Goal: Task Accomplishment & Management: Use online tool/utility

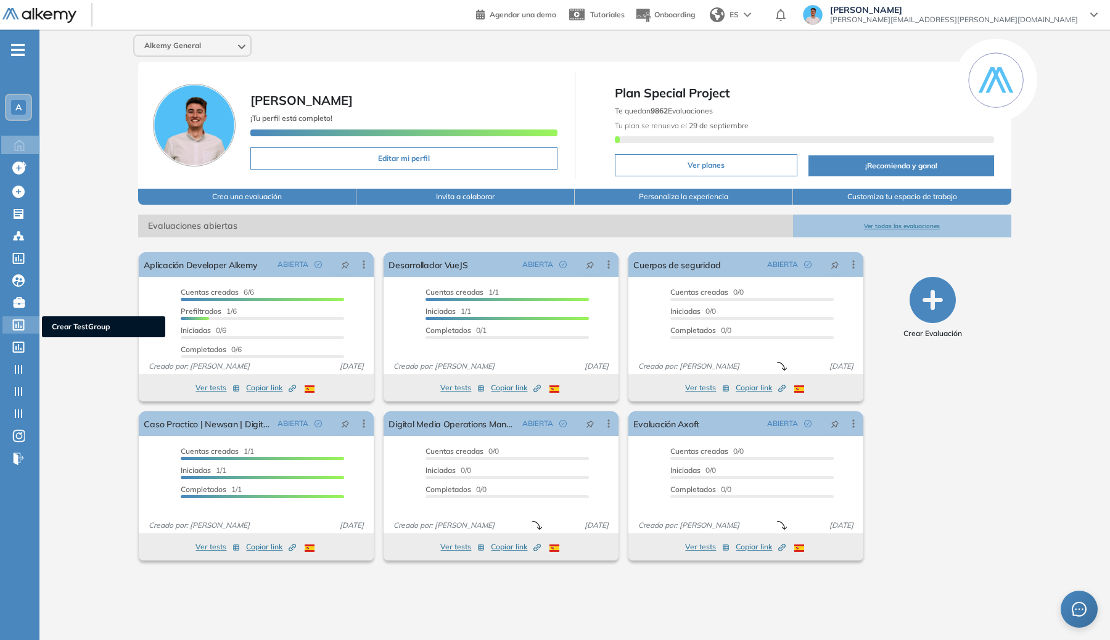
click at [14, 327] on icon at bounding box center [18, 324] width 12 height 11
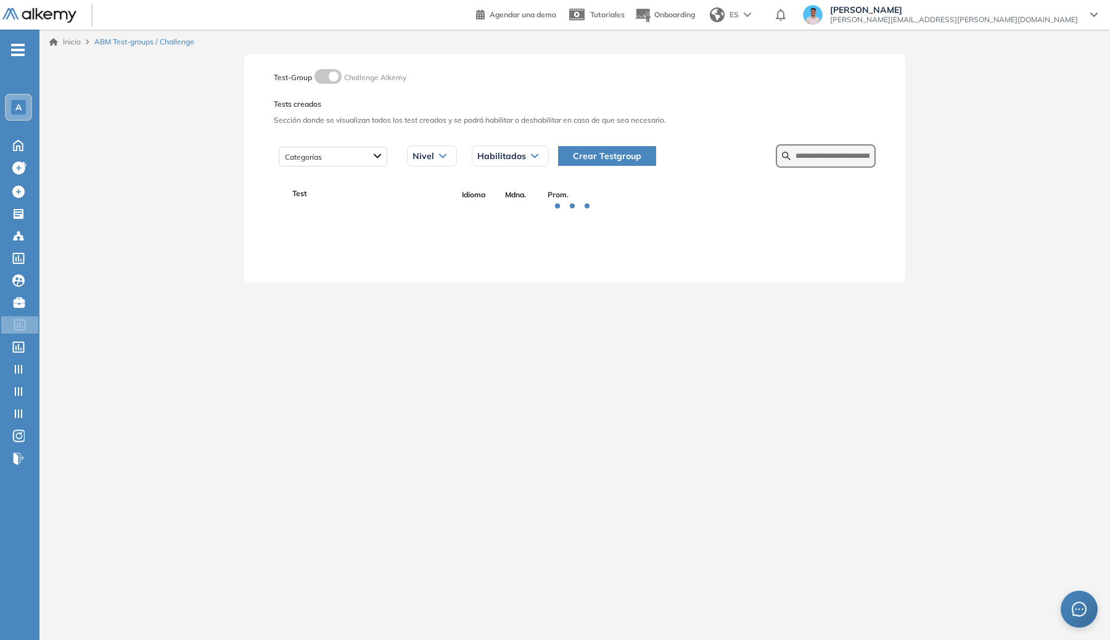
drag, startPoint x: 835, startPoint y: 170, endPoint x: 839, endPoint y: 158, distance: 12.3
click at [835, 170] on div "Categorías Nivel Habilitados Todos los estados Habilitados Deshabilitados Crear…" at bounding box center [575, 156] width 602 height 31
click at [839, 158] on input "text" at bounding box center [832, 155] width 74 height 11
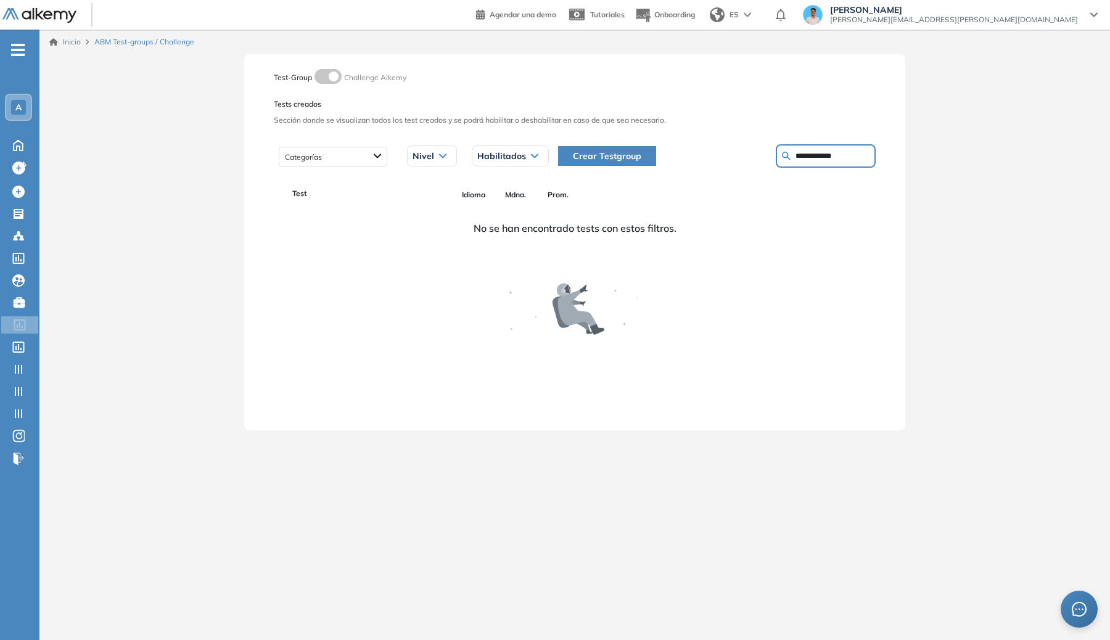
type input "**********"
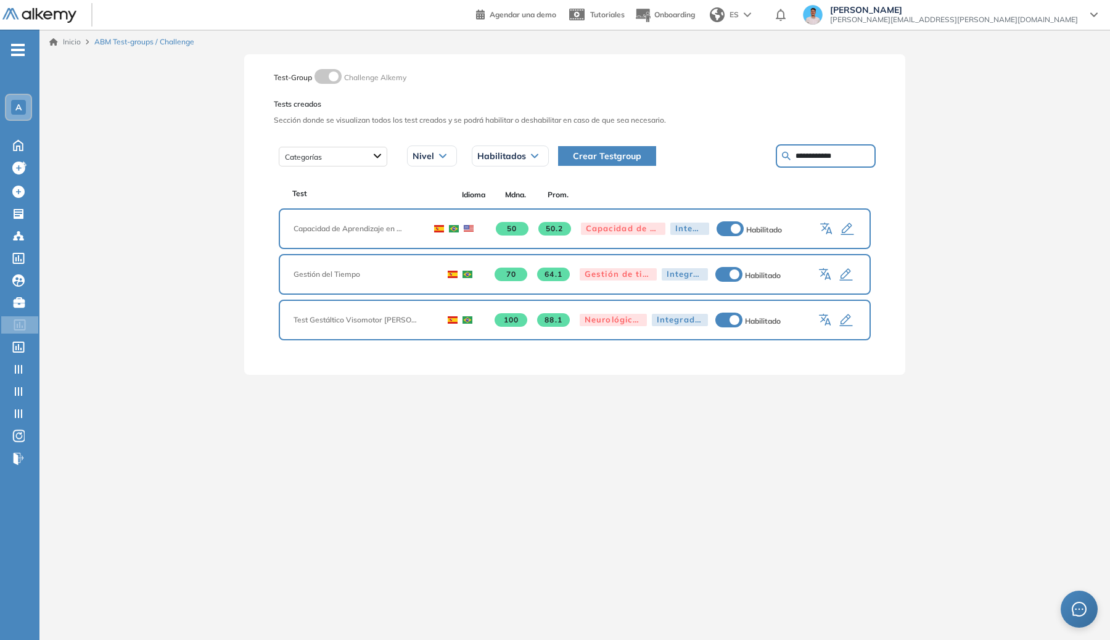
click at [828, 227] on icon "button" at bounding box center [829, 230] width 6 height 7
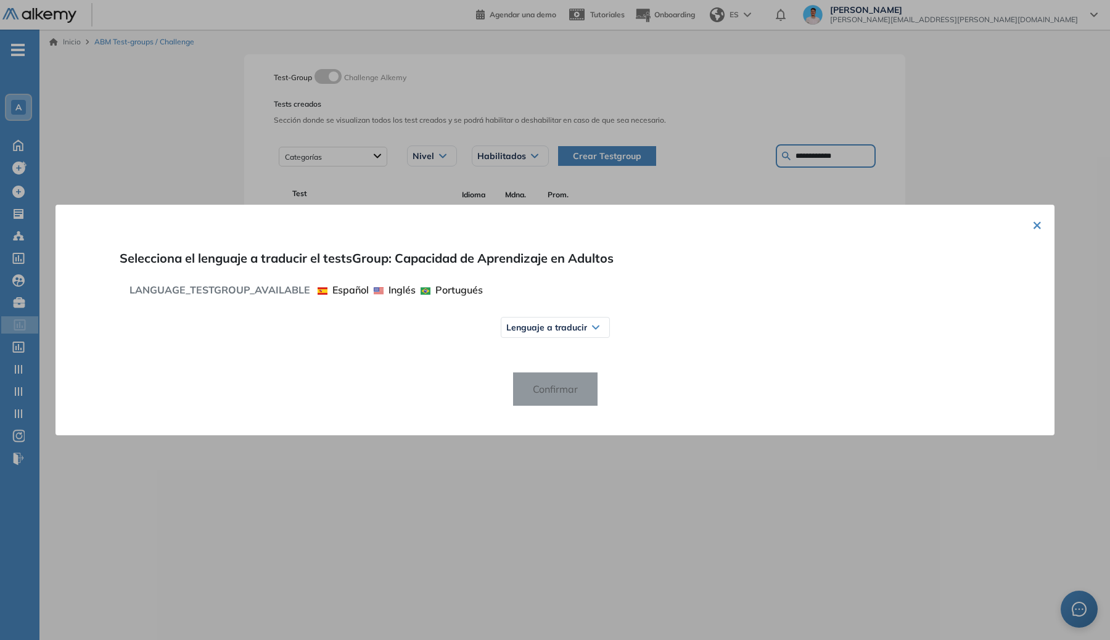
click at [556, 316] on div "Lenguaje a traducir Español Inglés Portugués" at bounding box center [554, 327] width 821 height 31
click at [556, 326] on span "Lenguaje a traducir" at bounding box center [546, 327] width 81 height 10
click at [535, 375] on span "Inglés" at bounding box center [528, 375] width 33 height 9
click at [541, 386] on span "Confirmar" at bounding box center [555, 389] width 65 height 20
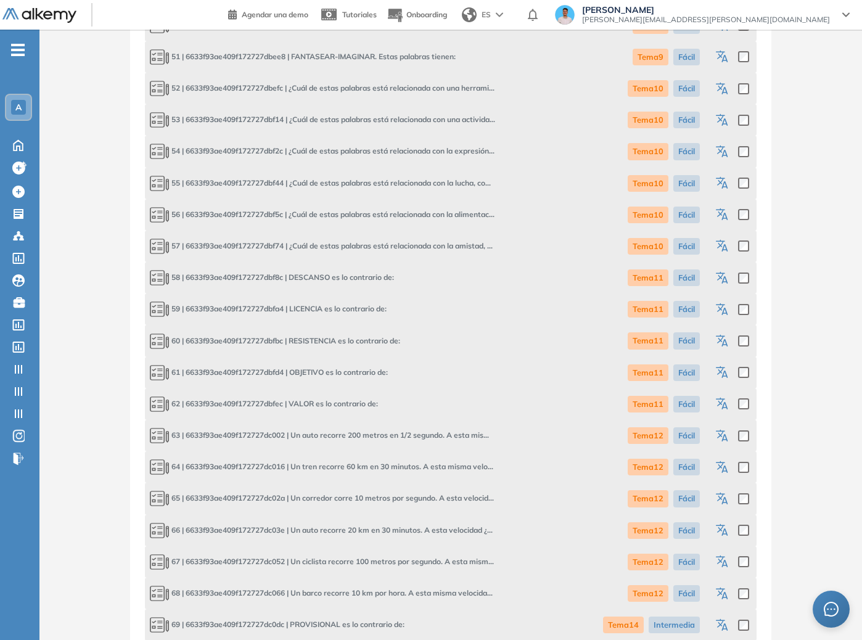
scroll to position [8180, 0]
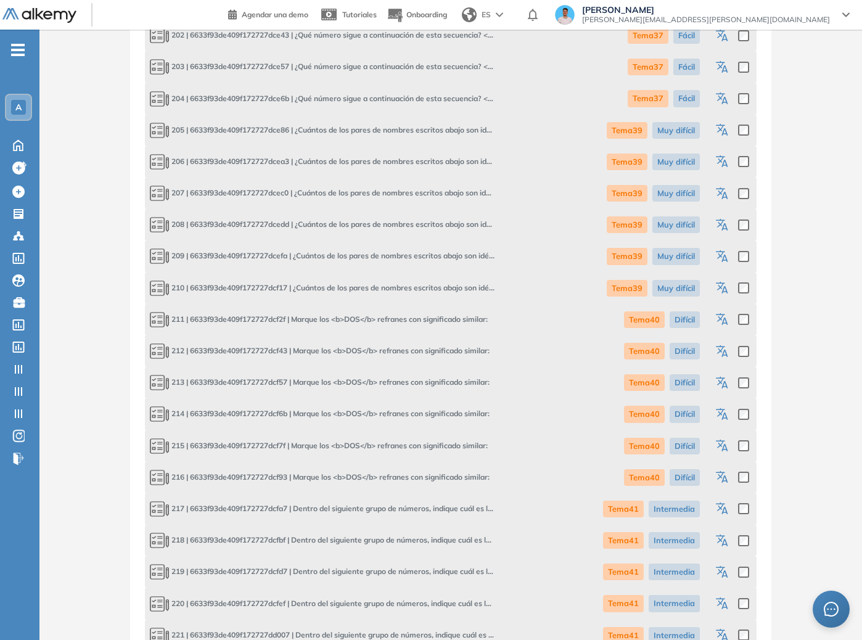
click at [723, 316] on icon "button" at bounding box center [720, 317] width 9 height 9
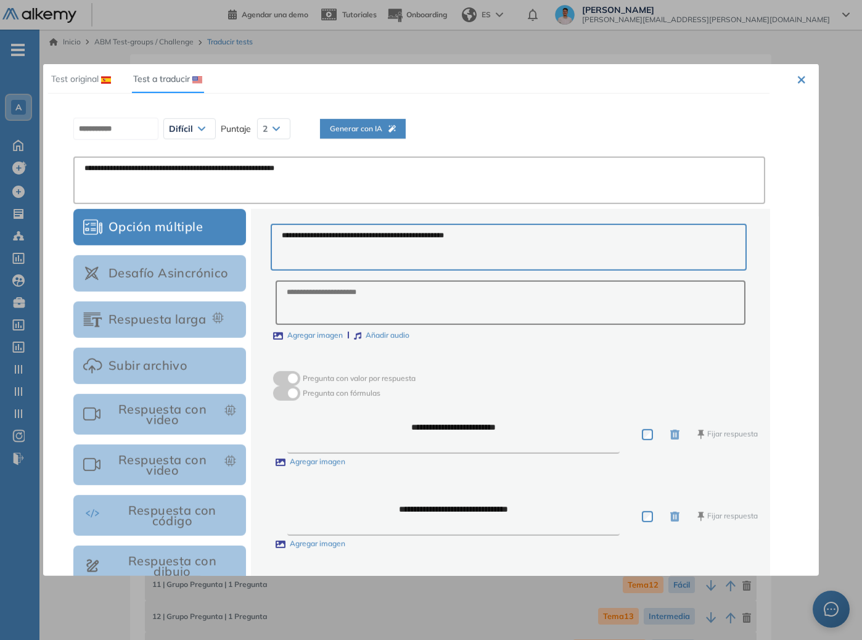
scroll to position [0, 0]
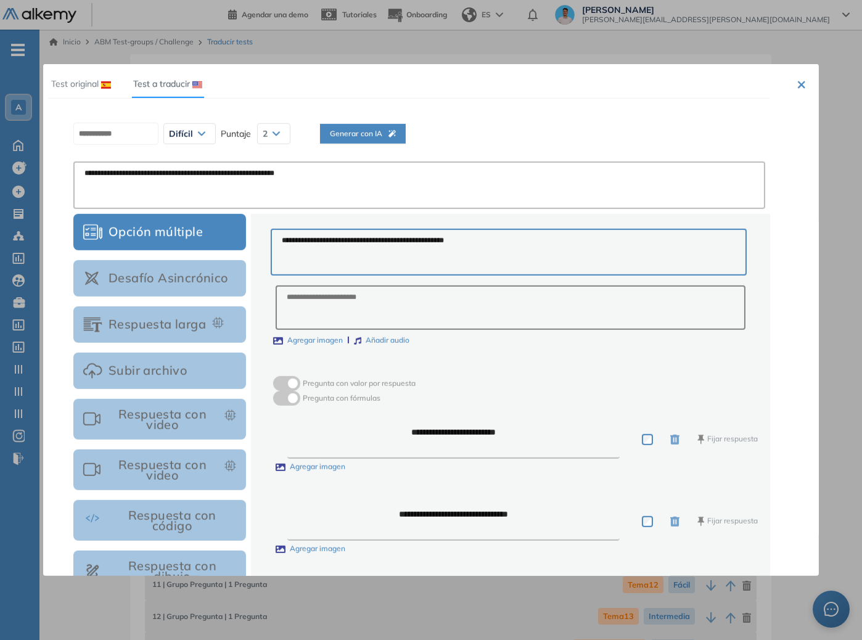
click at [388, 134] on span "Generar con IA" at bounding box center [363, 134] width 66 height 12
type textarea "**********"
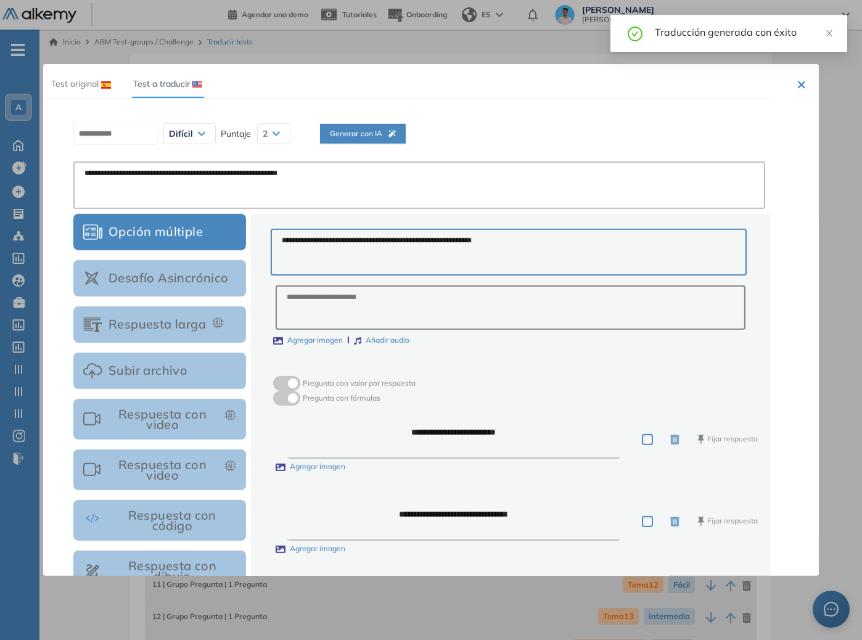
click at [499, 432] on textarea "**********" at bounding box center [453, 439] width 332 height 38
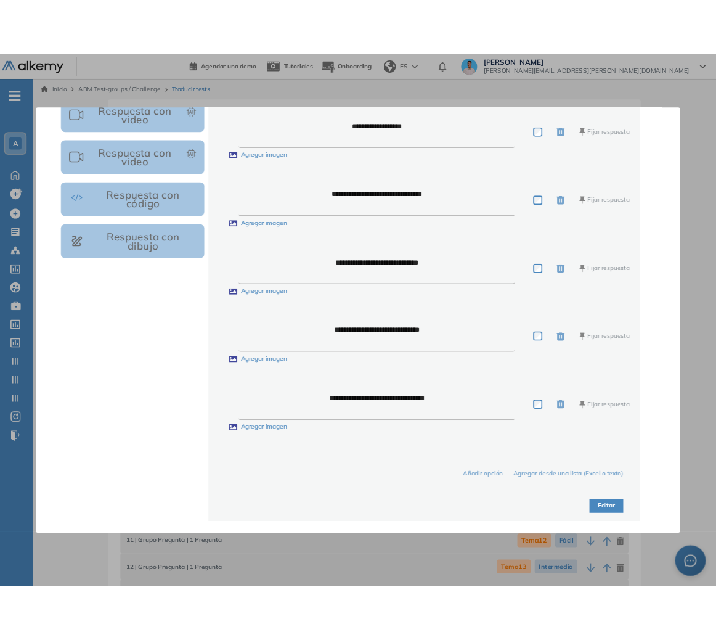
scroll to position [438, 0]
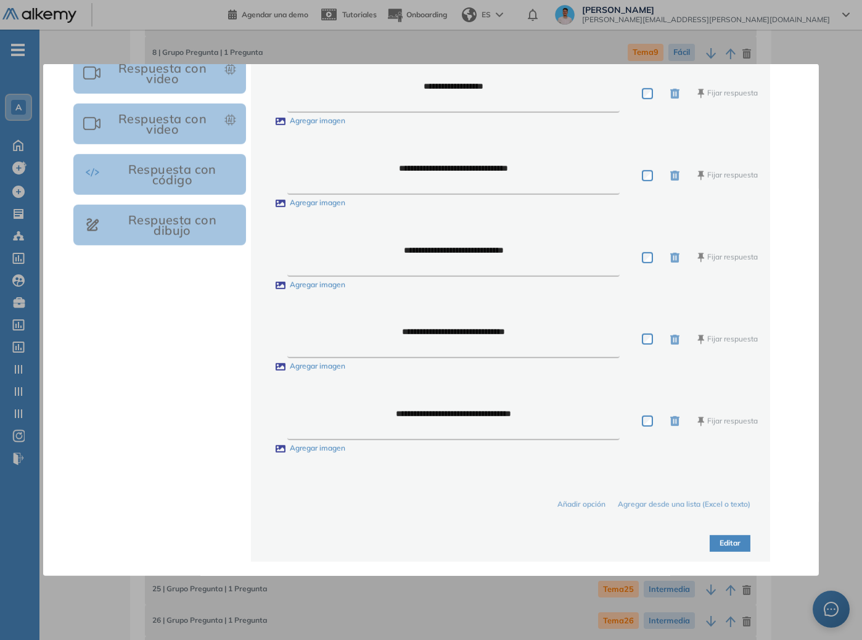
type textarea "**********"
click at [724, 539] on button "Editar" at bounding box center [730, 543] width 41 height 17
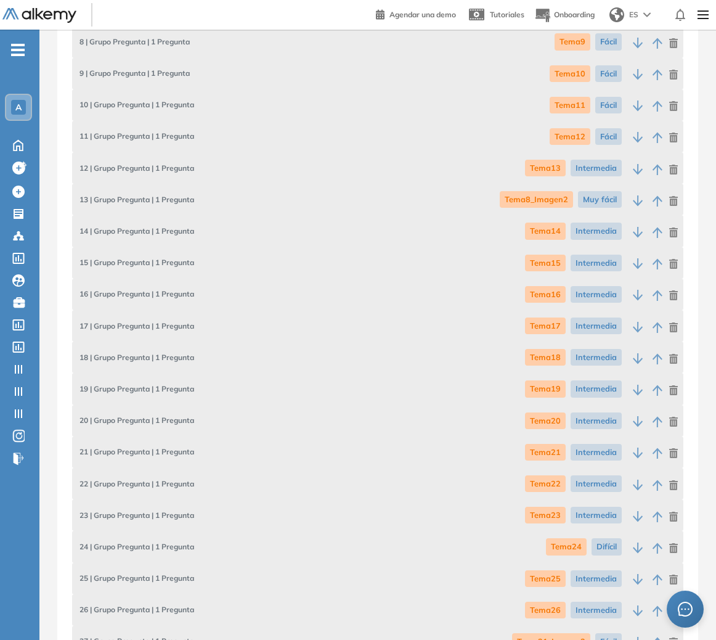
scroll to position [535, 0]
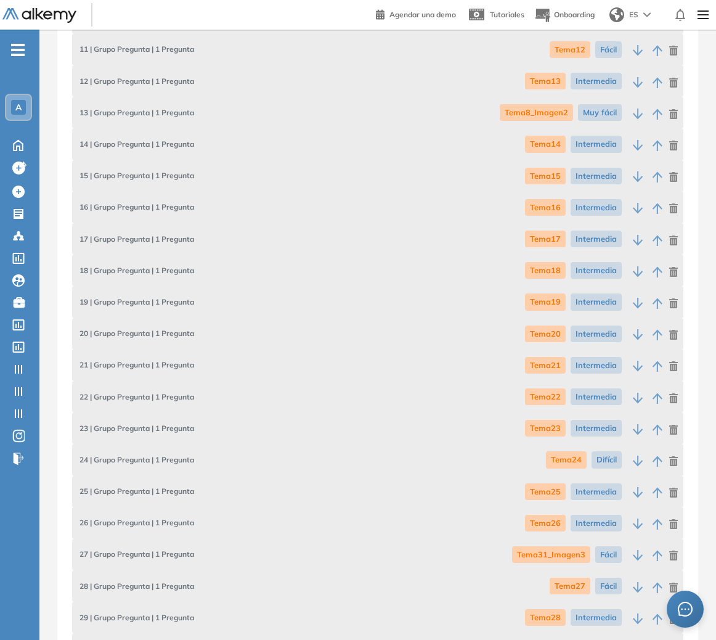
click at [478, 239] on div "17 | Grupo Pregunta | 1 Pregunta Tema17 Intermedia" at bounding box center [378, 238] width 612 height 31
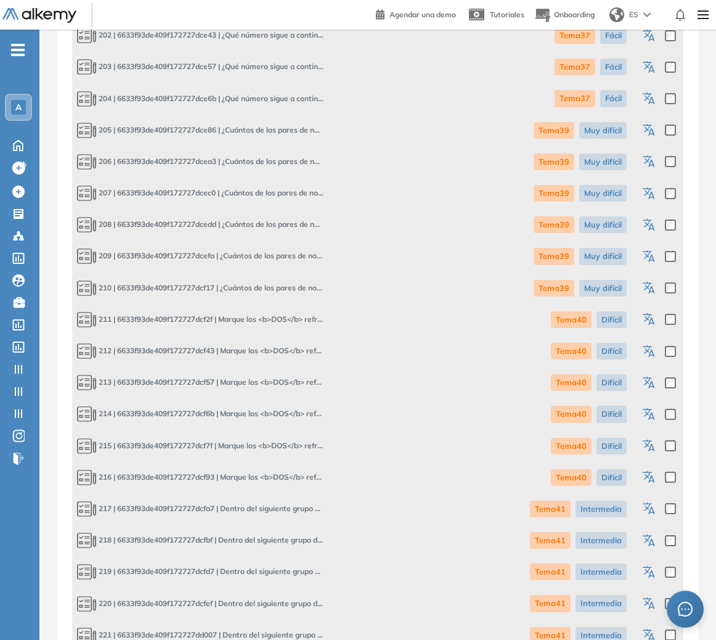
click at [648, 320] on icon "button" at bounding box center [647, 317] width 9 height 9
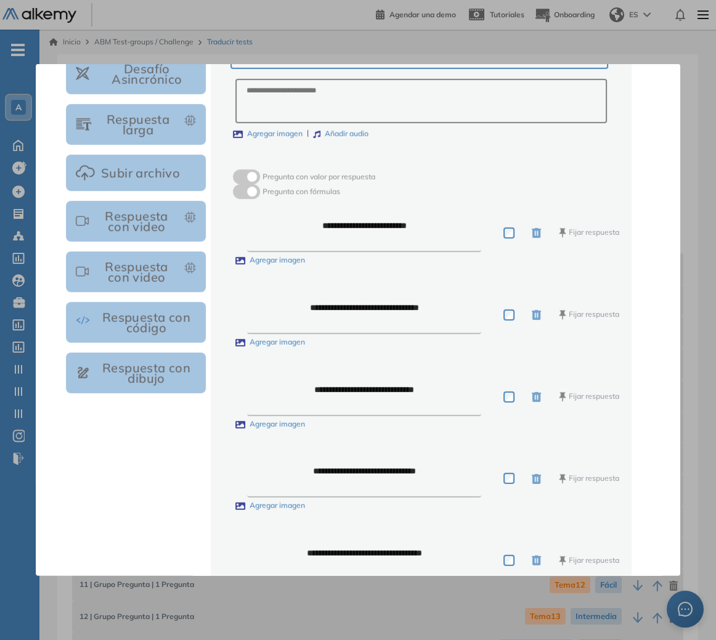
scroll to position [213, 0]
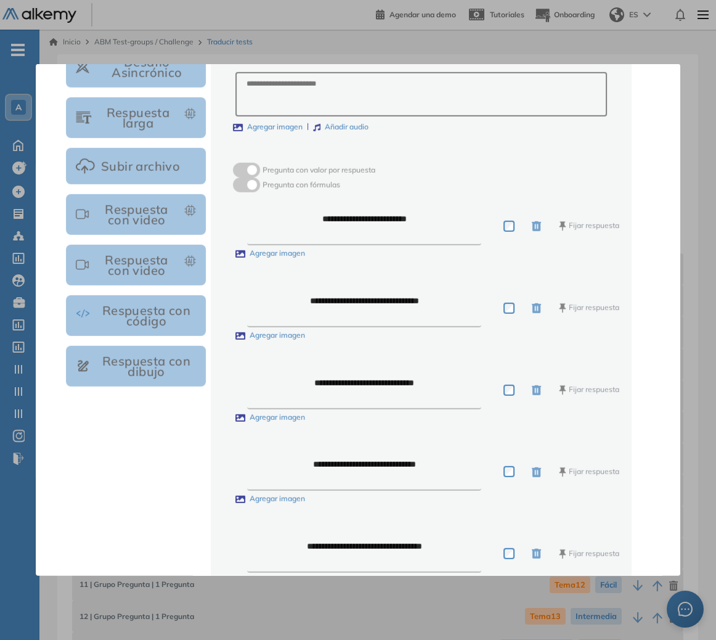
click at [438, 216] on textarea "**********" at bounding box center [364, 226] width 234 height 38
drag, startPoint x: 413, startPoint y: 219, endPoint x: 366, endPoint y: 219, distance: 47.5
click at [366, 219] on textarea "**********" at bounding box center [364, 226] width 234 height 38
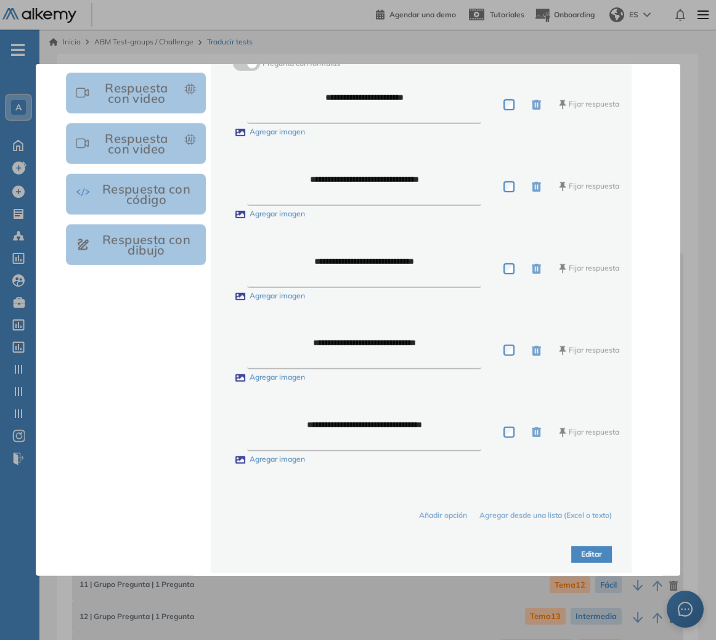
scroll to position [346, 0]
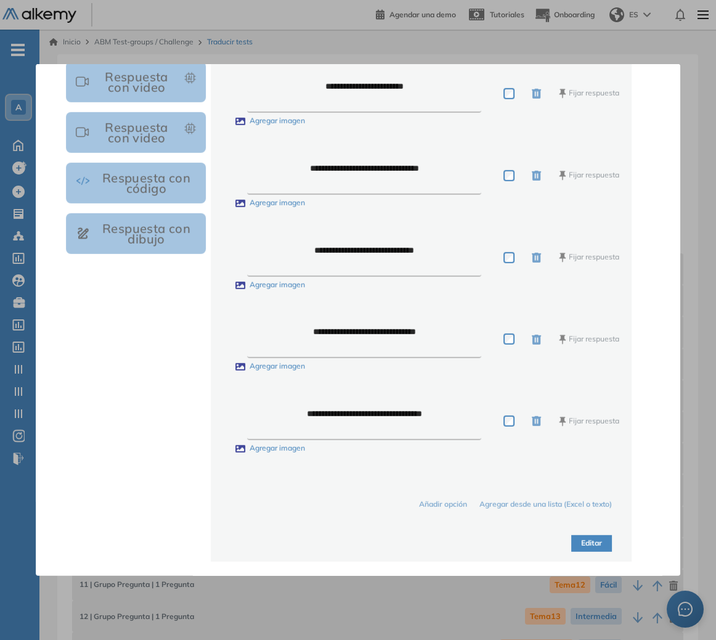
type textarea "**********"
click at [584, 543] on button "Editar" at bounding box center [592, 543] width 41 height 17
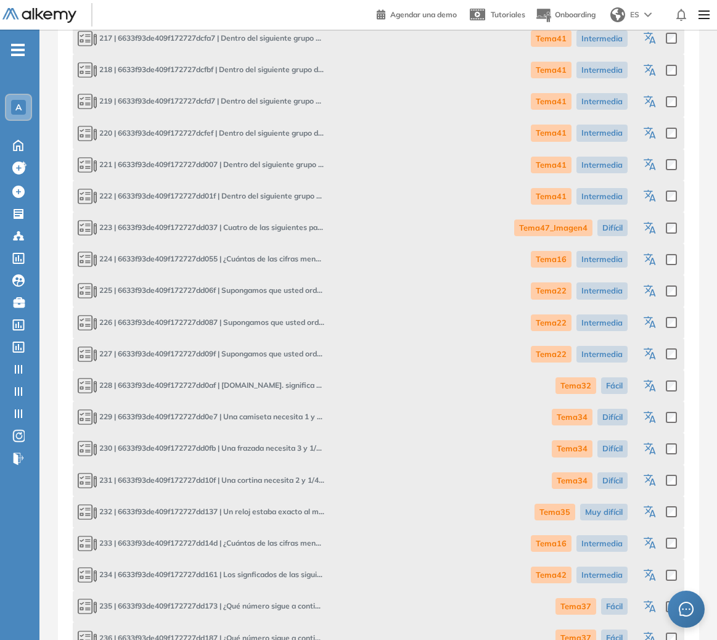
scroll to position [8313, 0]
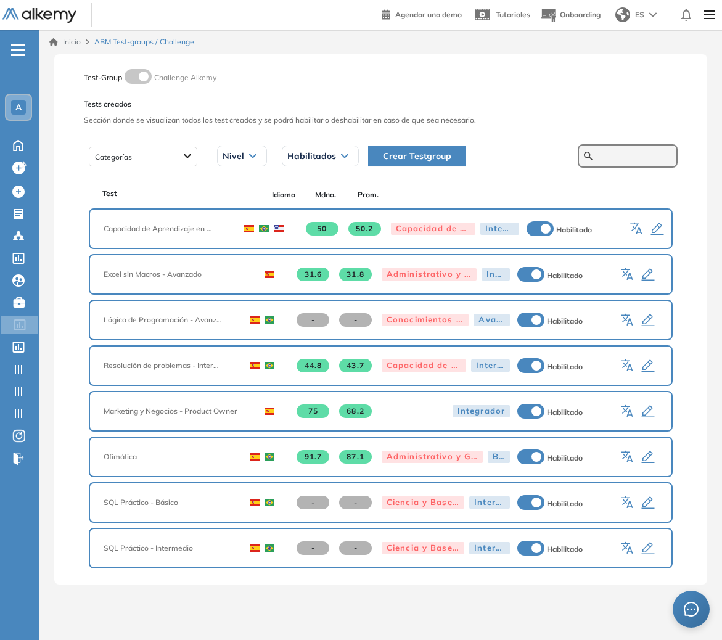
click at [655, 159] on input "text" at bounding box center [634, 155] width 74 height 11
click at [636, 228] on icon "button" at bounding box center [637, 229] width 15 height 15
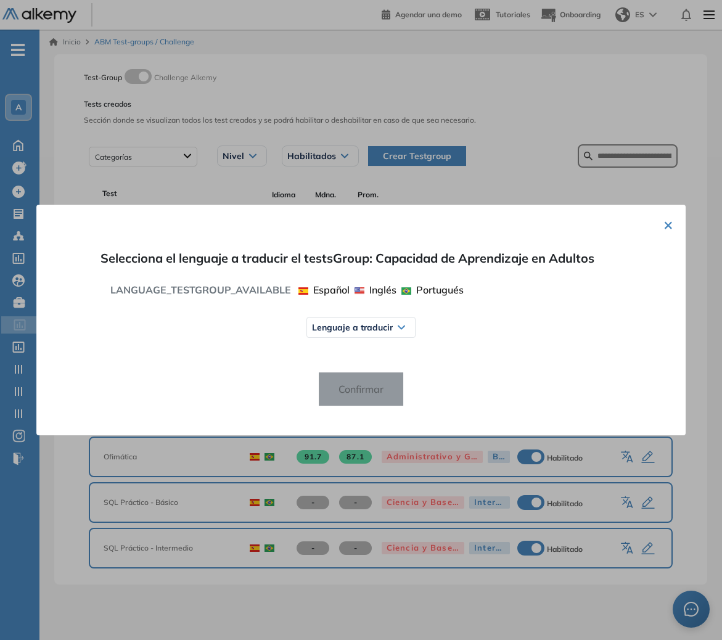
click at [345, 329] on span "Lenguaje a traducir" at bounding box center [352, 327] width 81 height 10
click at [337, 374] on span "Inglés" at bounding box center [334, 375] width 33 height 9
click at [340, 376] on button "Confirmar" at bounding box center [361, 389] width 86 height 35
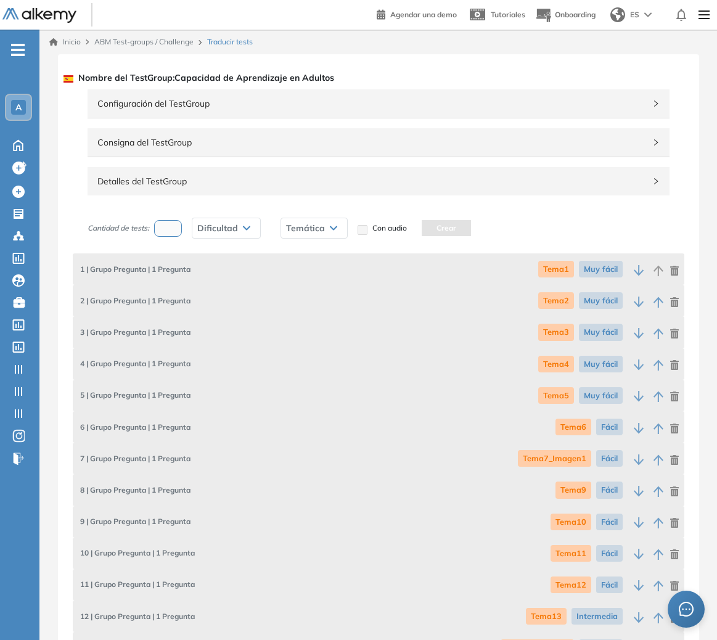
scroll to position [8180, 0]
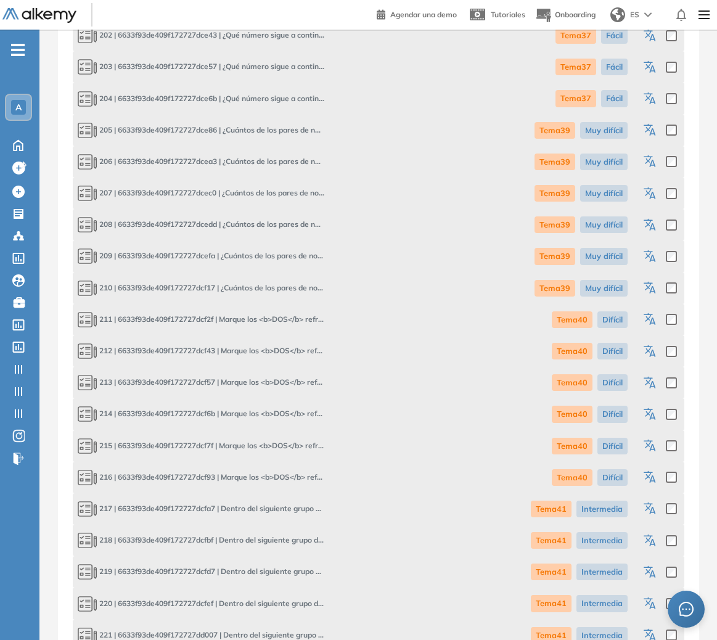
click at [646, 323] on icon "button" at bounding box center [651, 320] width 15 height 15
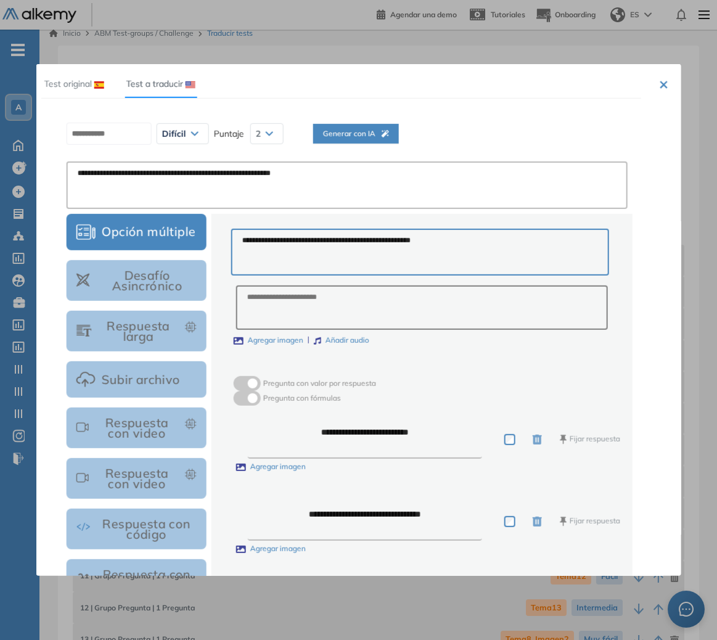
scroll to position [0, 0]
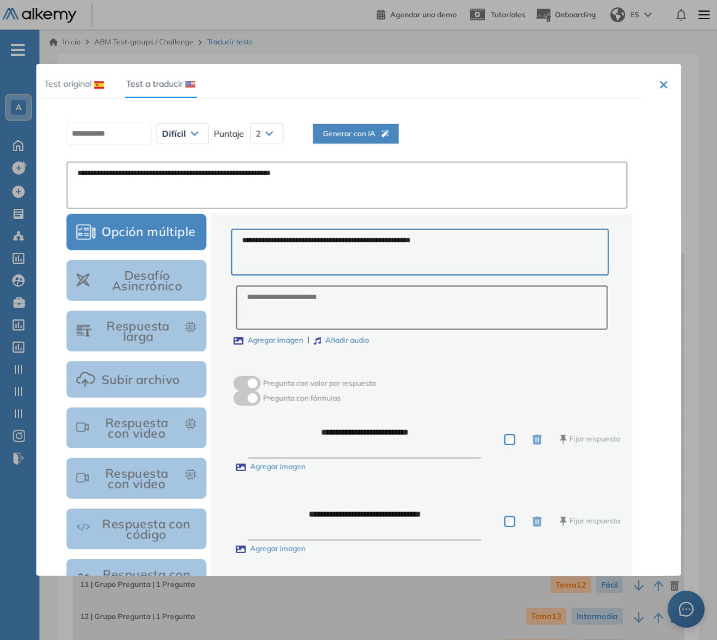
click at [371, 131] on span "Generar con IA" at bounding box center [355, 134] width 66 height 12
type textarea "**********"
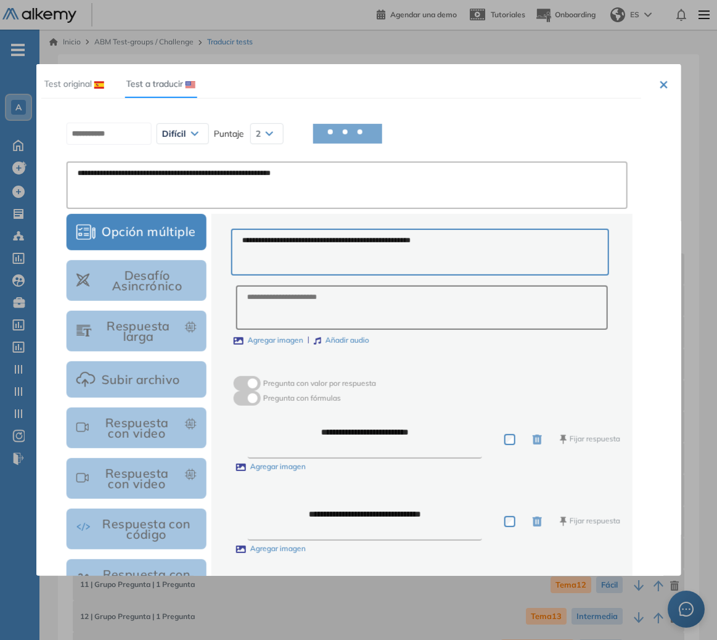
type textarea "**********"
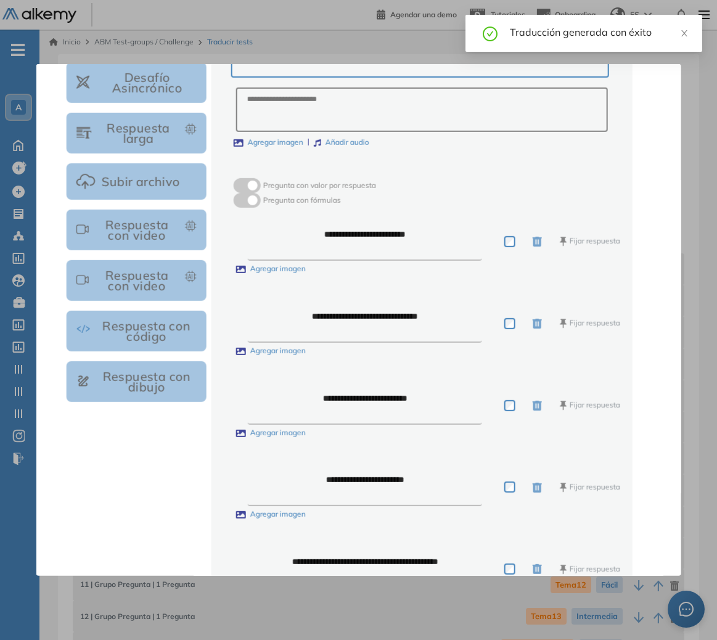
scroll to position [346, 0]
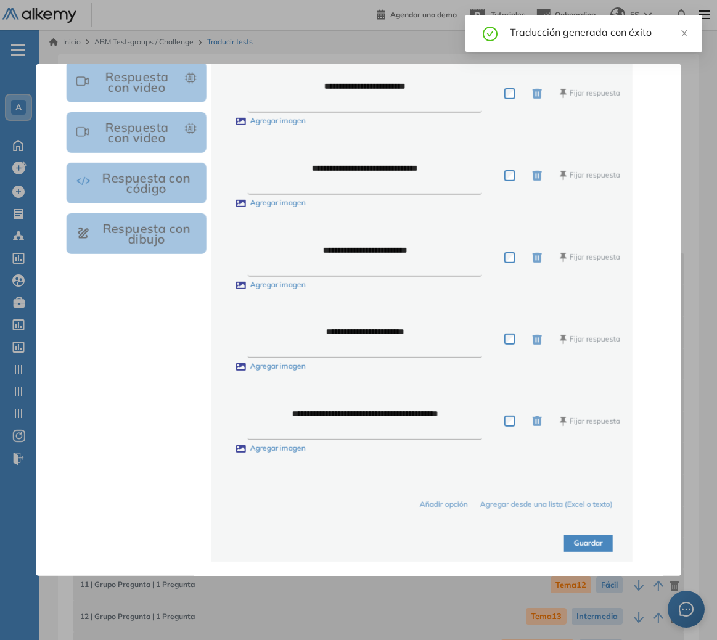
click at [369, 333] on textarea "**********" at bounding box center [365, 339] width 234 height 38
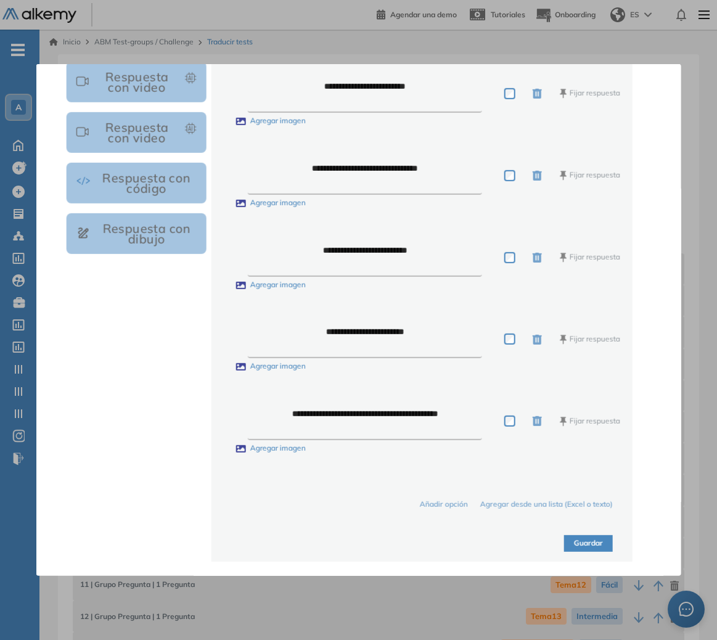
click at [576, 544] on button "Guardar" at bounding box center [588, 543] width 49 height 17
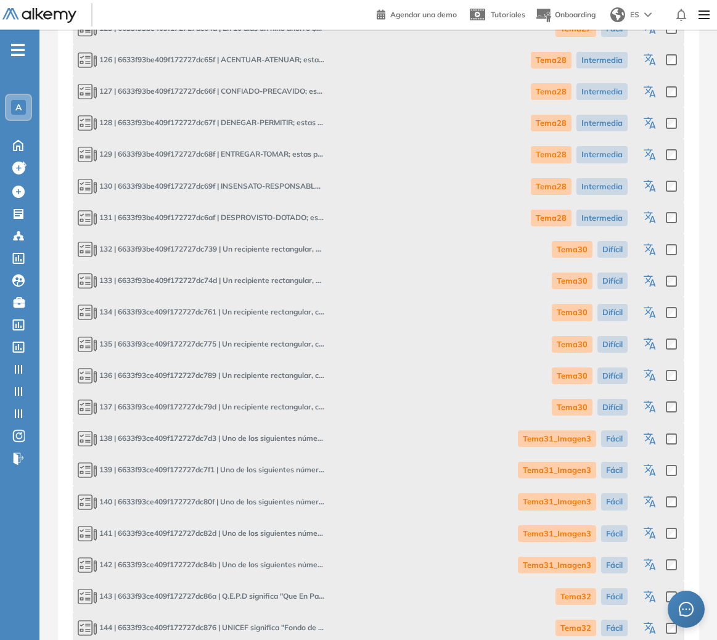
scroll to position [8180, 0]
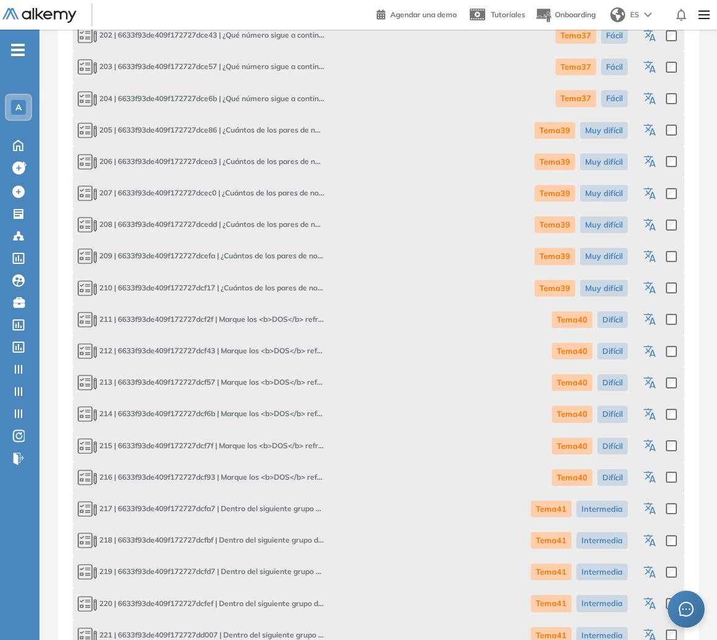
click at [650, 323] on icon "button" at bounding box center [652, 321] width 6 height 7
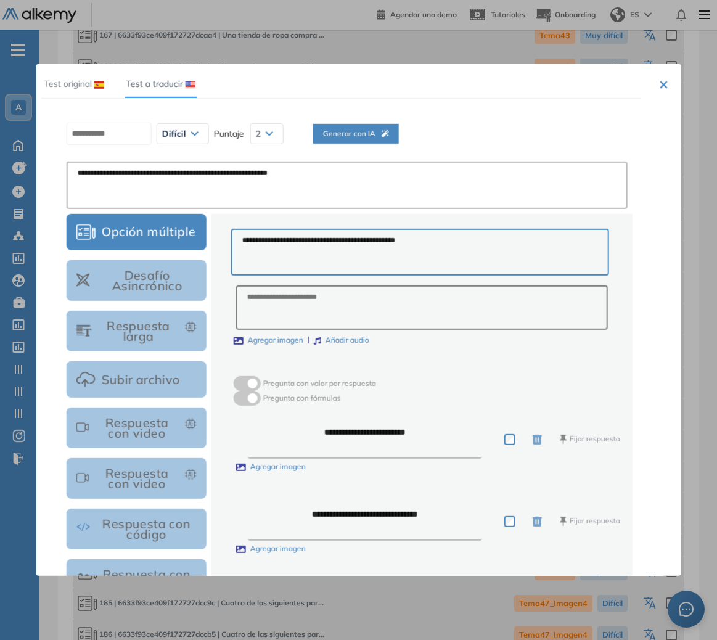
scroll to position [7062, 0]
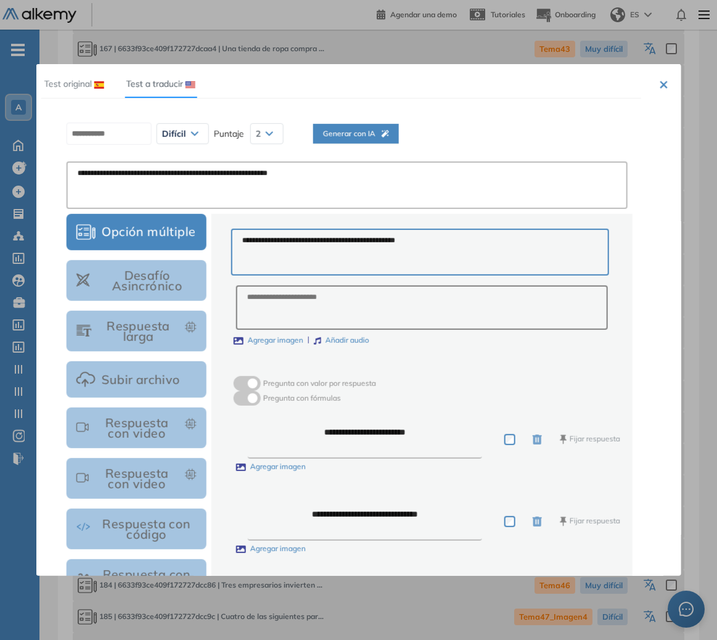
click at [659, 89] on button "×" at bounding box center [664, 83] width 10 height 15
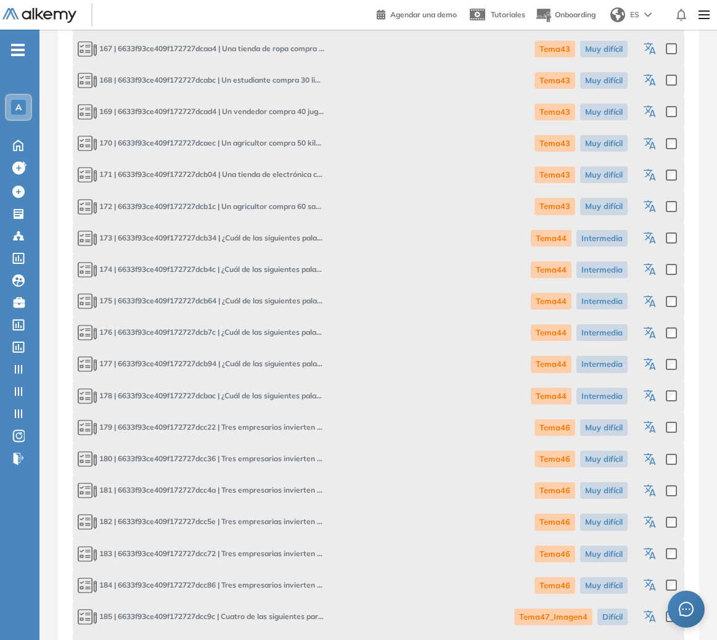
scroll to position [8243, 0]
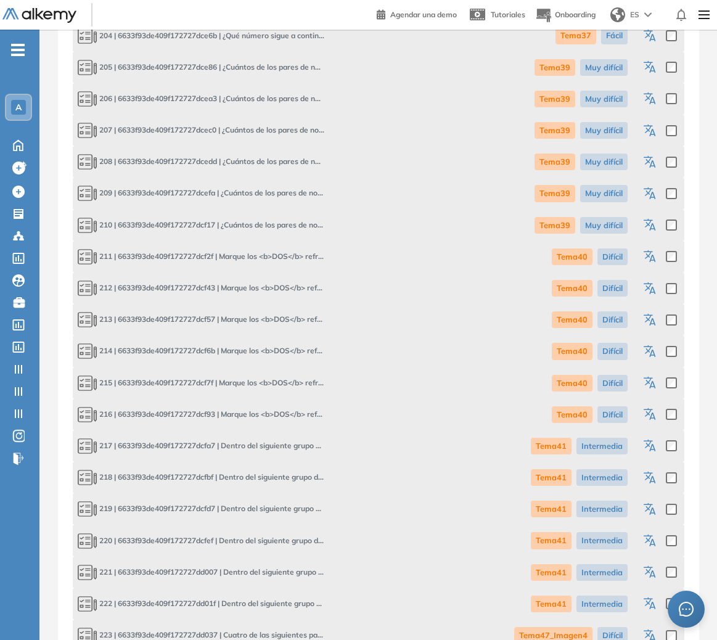
click at [649, 322] on icon "button" at bounding box center [651, 320] width 15 height 15
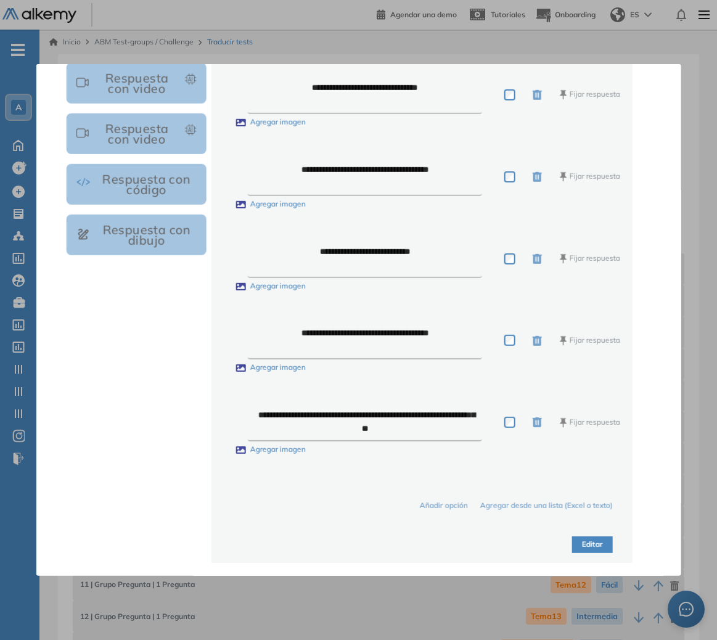
scroll to position [343, 0]
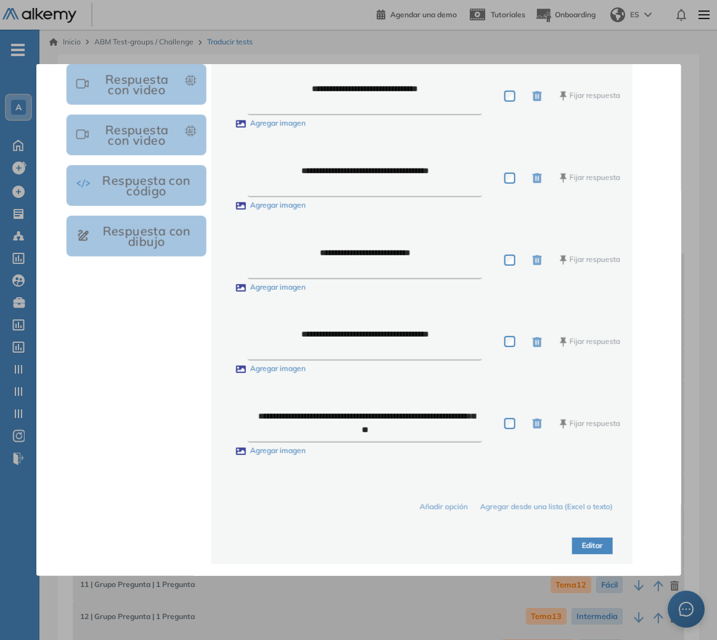
click at [700, 455] on div at bounding box center [358, 320] width 717 height 640
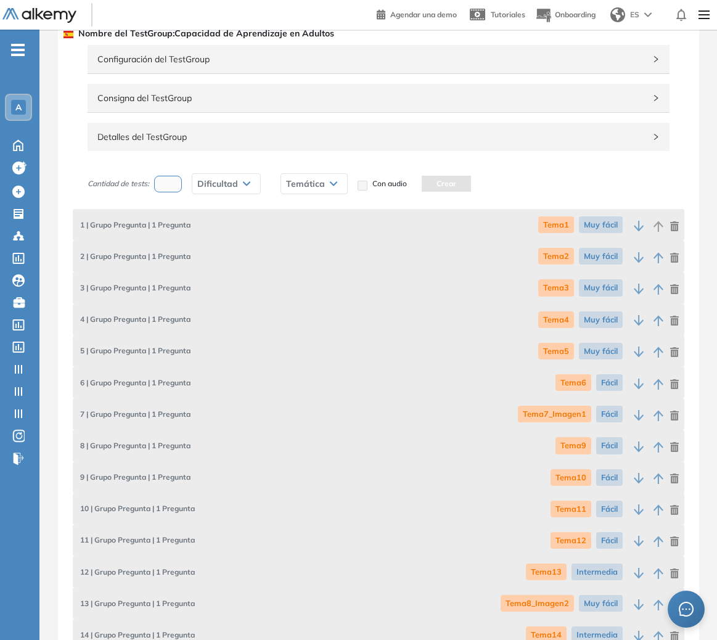
scroll to position [0, 0]
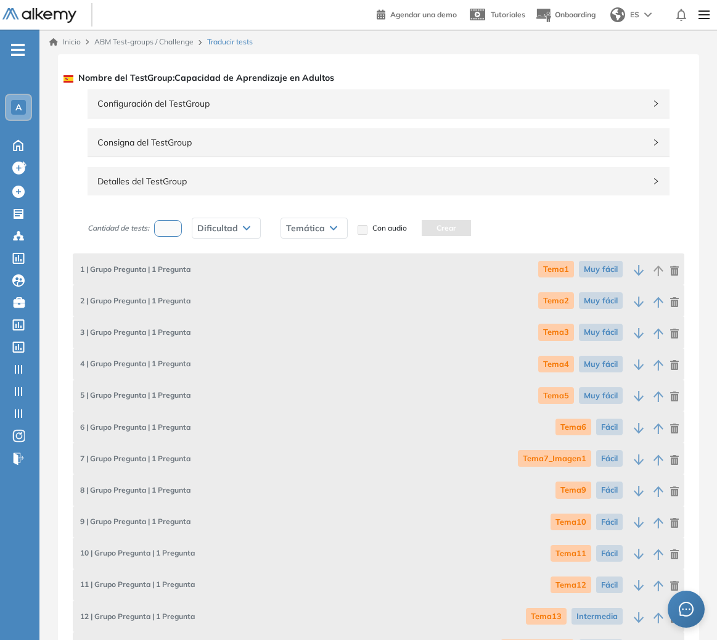
drag, startPoint x: 247, startPoint y: 121, endPoint x: 242, endPoint y: 110, distance: 12.5
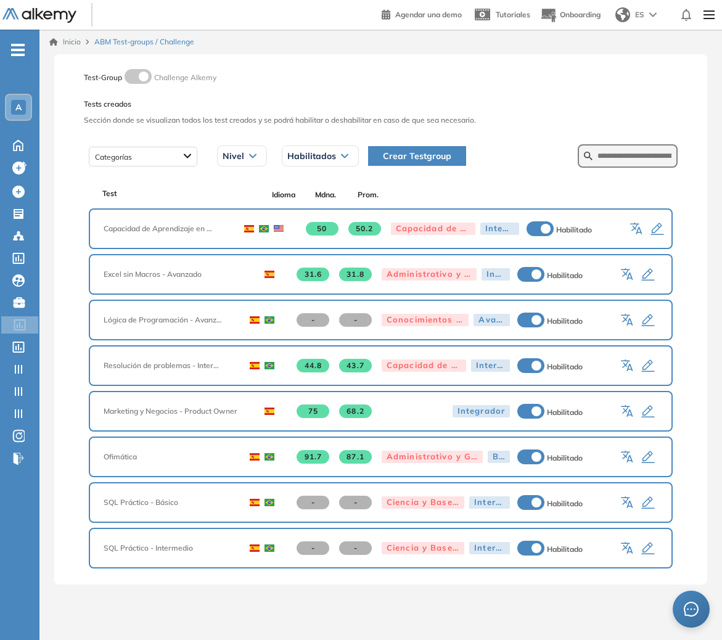
click at [637, 231] on icon "button" at bounding box center [639, 230] width 6 height 7
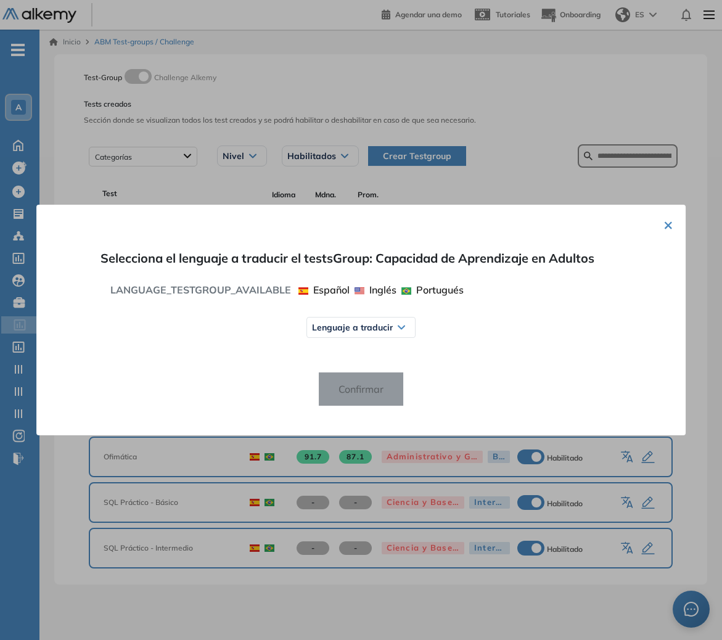
drag, startPoint x: 379, startPoint y: 313, endPoint x: 376, endPoint y: 323, distance: 10.9
click at [379, 313] on div "Lenguaje a traducir Español Inglés Portugués" at bounding box center [361, 327] width 531 height 60
click at [376, 323] on span "Lenguaje a traducir" at bounding box center [352, 327] width 81 height 10
click at [345, 396] on span "Portugués" at bounding box center [342, 397] width 48 height 9
click at [359, 393] on span "Confirmar" at bounding box center [361, 389] width 65 height 20
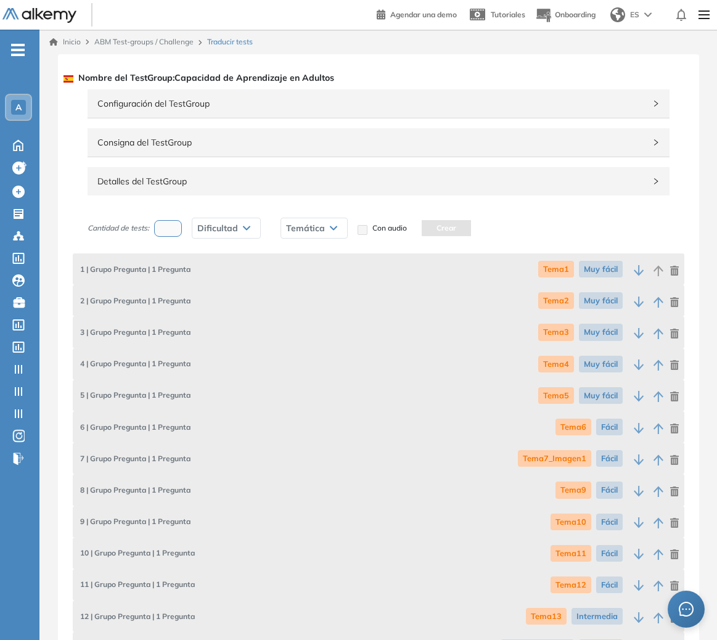
scroll to position [4045, 0]
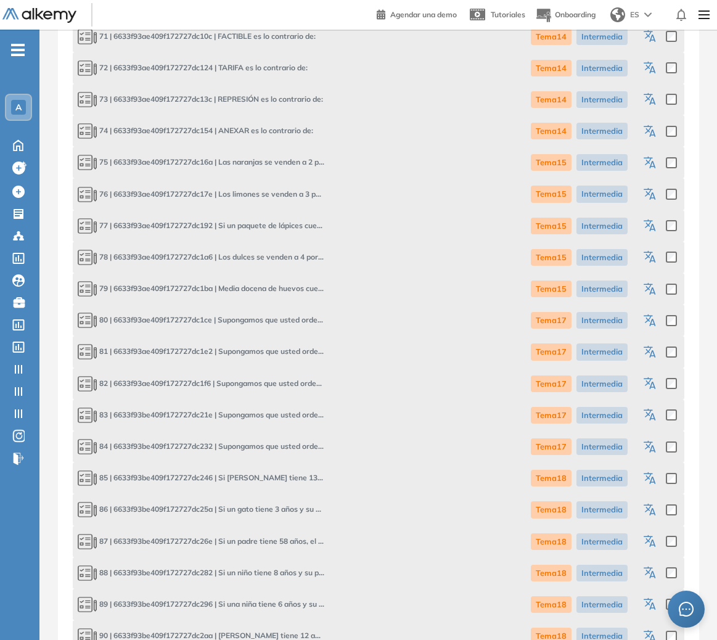
click at [650, 324] on icon "button" at bounding box center [652, 322] width 6 height 7
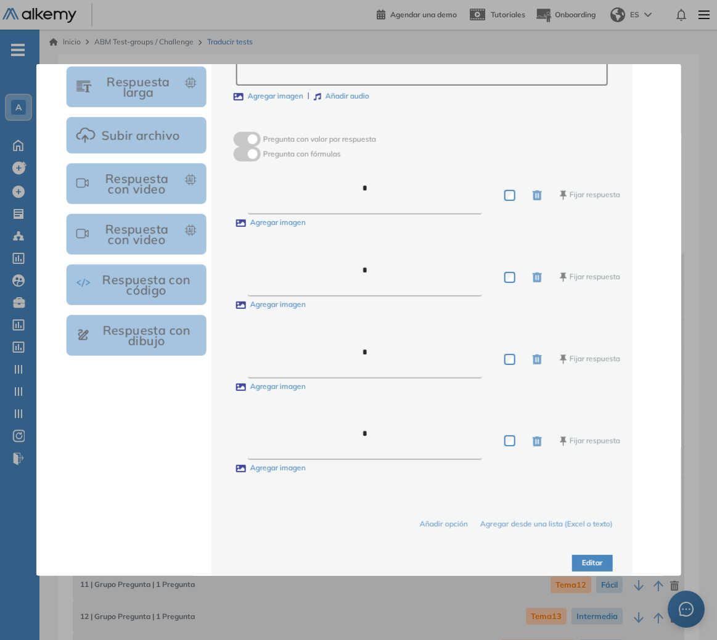
scroll to position [242, 0]
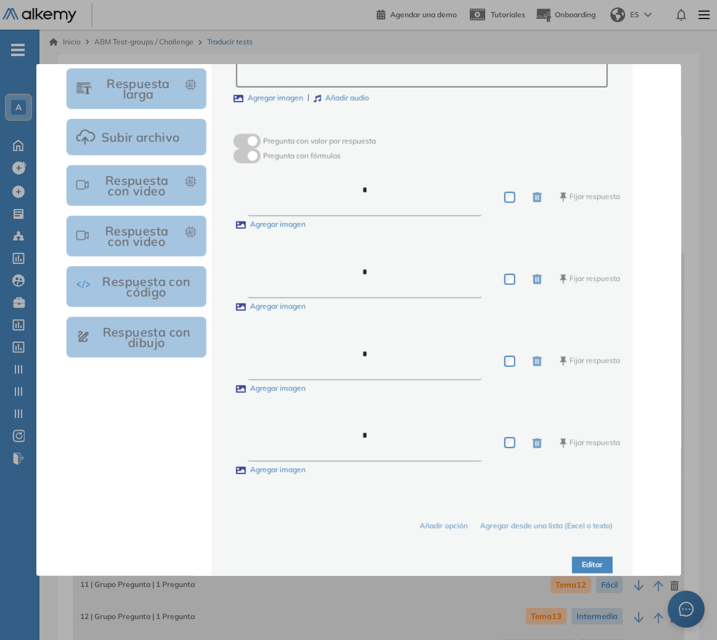
click at [385, 171] on div "* Fijar respuesta Agregar imagen * Fijar respuesta Agregar imagen * Fijar respu…" at bounding box center [422, 326] width 382 height 327
click at [380, 182] on textarea "*" at bounding box center [365, 197] width 234 height 38
click at [390, 190] on textarea "*****" at bounding box center [365, 197] width 234 height 38
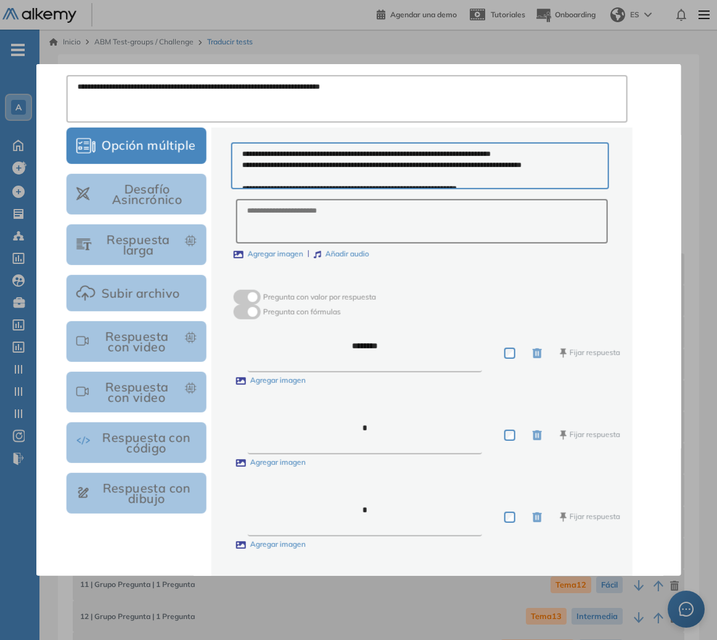
scroll to position [0, 0]
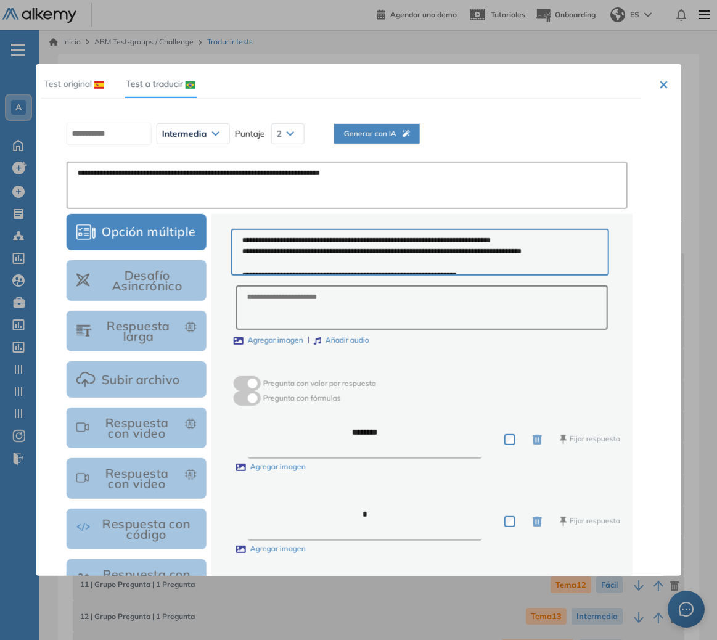
type textarea "********"
click at [371, 127] on button "Generar con IA" at bounding box center [377, 134] width 86 height 20
type textarea "**********"
type textarea "*"
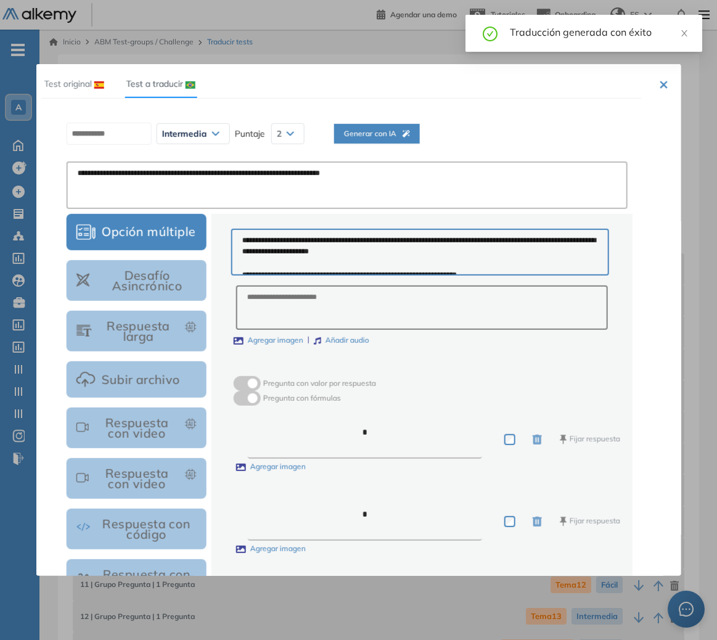
click at [372, 136] on span "Generar con IA" at bounding box center [376, 134] width 66 height 12
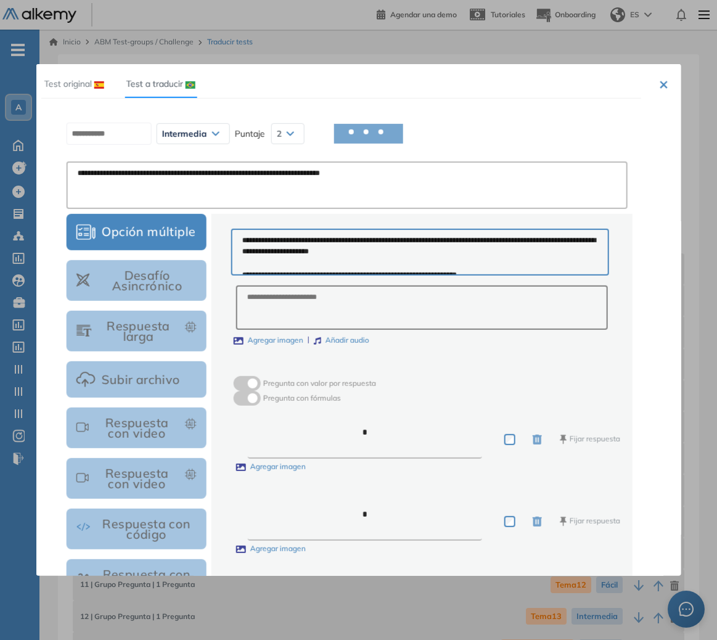
type textarea "**********"
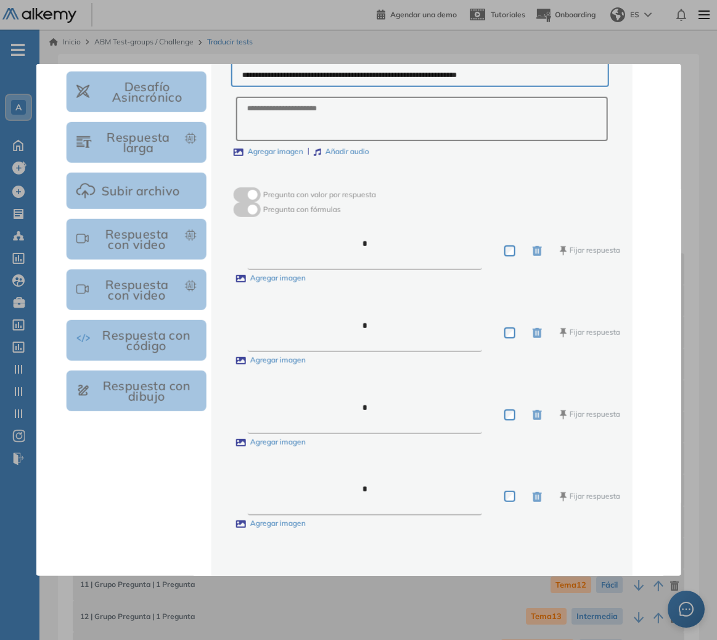
scroll to position [208, 0]
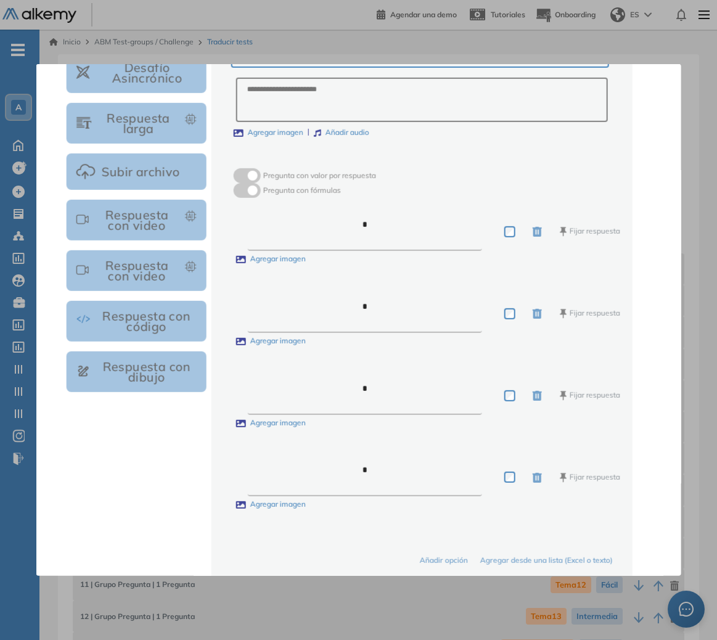
click at [432, 234] on textarea "*" at bounding box center [365, 232] width 234 height 38
click at [429, 286] on div "* Fijar respuesta Agregar imagen * Fijar respuesta Agregar imagen * Fijar respu…" at bounding box center [422, 361] width 382 height 327
click at [429, 308] on textarea "*" at bounding box center [365, 313] width 234 height 38
drag, startPoint x: 368, startPoint y: 307, endPoint x: 336, endPoint y: 303, distance: 32.3
click at [336, 303] on textarea "*" at bounding box center [365, 313] width 234 height 38
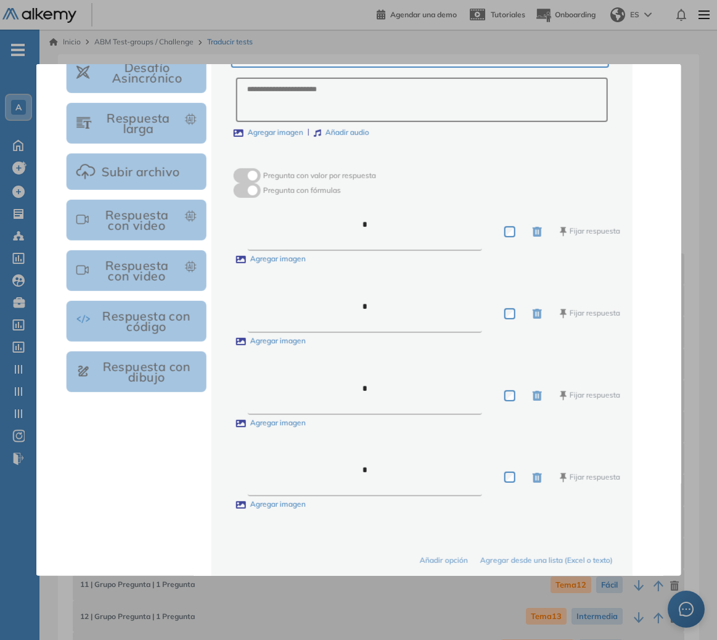
drag, startPoint x: 382, startPoint y: 473, endPoint x: 350, endPoint y: 469, distance: 33.0
click at [350, 469] on textarea "*" at bounding box center [365, 477] width 234 height 38
type textarea "*"
drag, startPoint x: 372, startPoint y: 313, endPoint x: 355, endPoint y: 313, distance: 16.7
click at [355, 313] on textarea "*" at bounding box center [365, 313] width 234 height 38
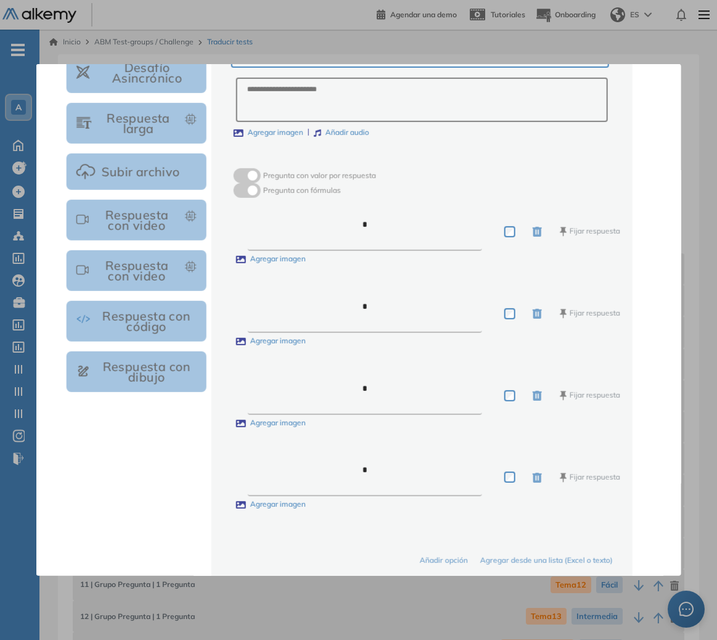
type textarea "*"
drag, startPoint x: 384, startPoint y: 477, endPoint x: 334, endPoint y: 475, distance: 50.6
click at [334, 475] on textarea "*" at bounding box center [365, 477] width 234 height 38
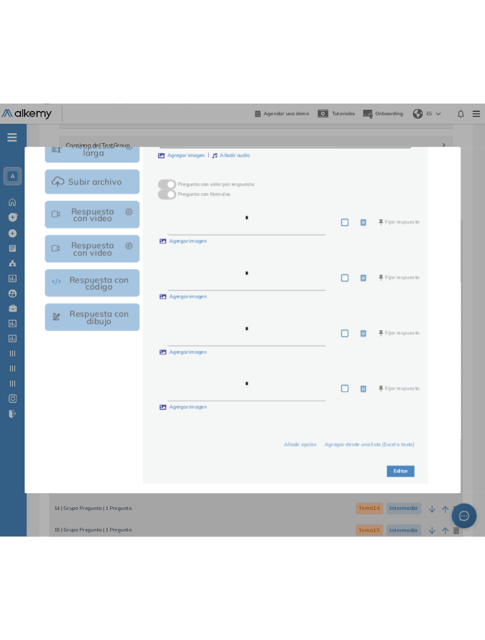
scroll to position [247, 0]
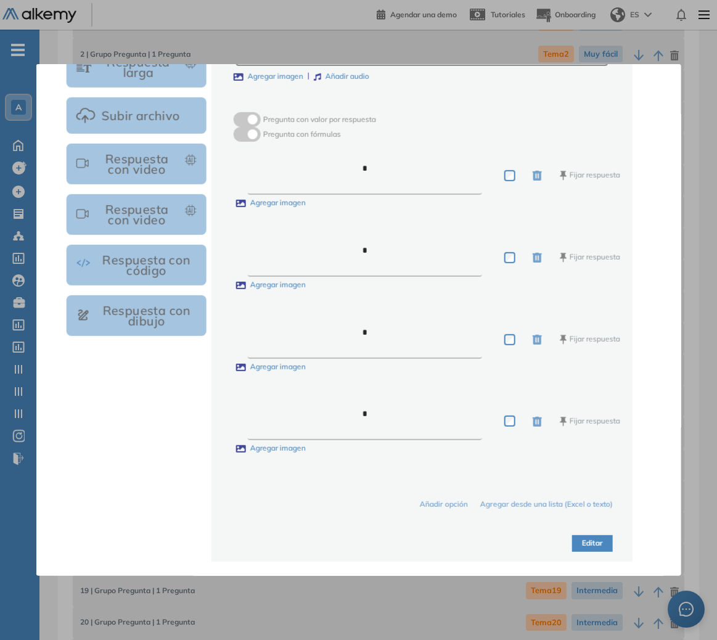
click at [574, 544] on button "Editar" at bounding box center [592, 543] width 41 height 17
